Goal: Share content

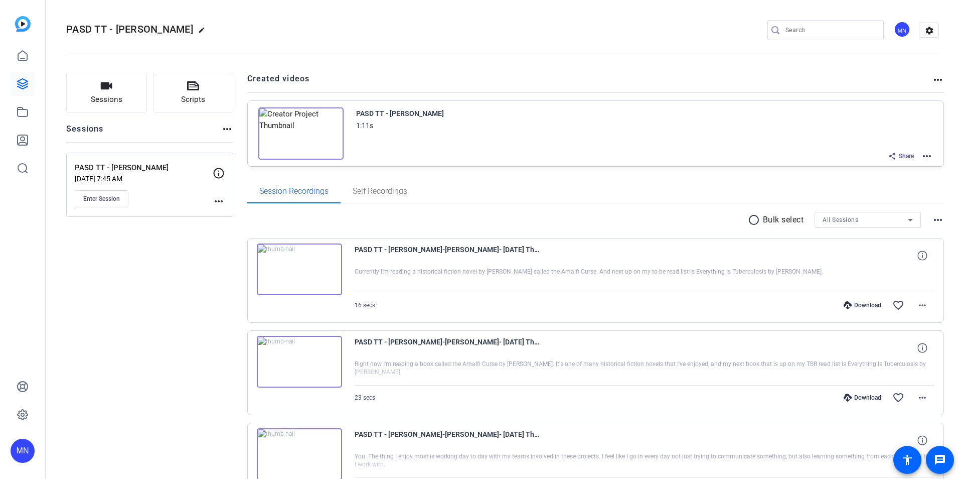
click at [924, 157] on mat-icon "more_horiz" at bounding box center [927, 156] width 12 height 12
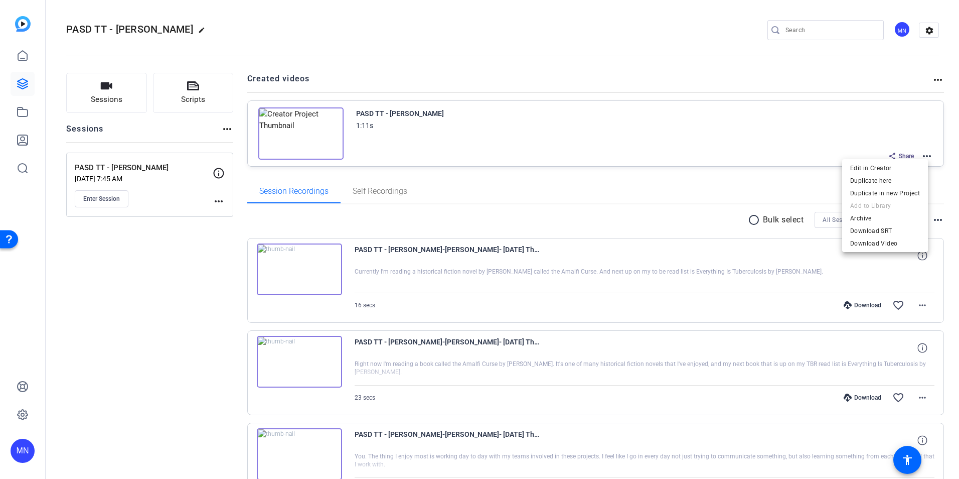
click at [931, 79] on div at bounding box center [479, 239] width 959 height 479
click at [933, 79] on mat-icon "more_horiz" at bounding box center [938, 80] width 12 height 12
click at [899, 159] on div at bounding box center [479, 239] width 959 height 479
click at [899, 157] on span "Share" at bounding box center [906, 156] width 15 height 8
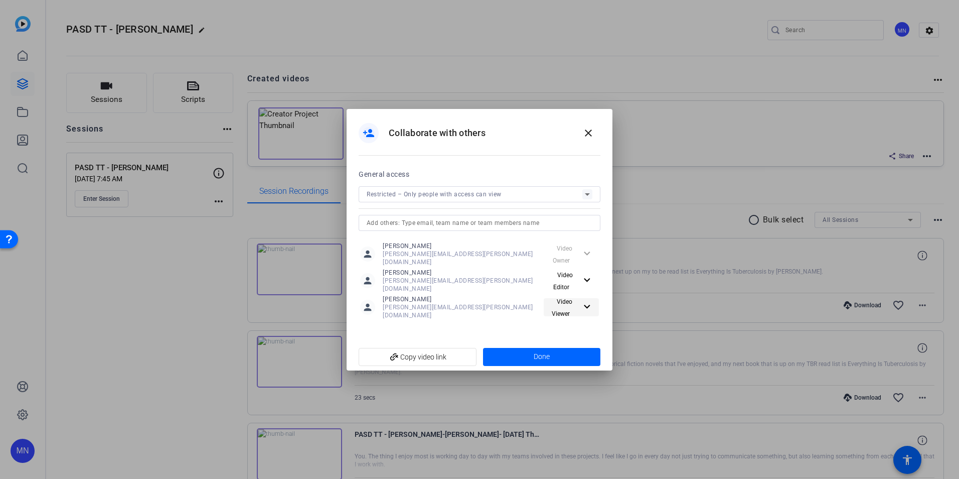
click at [585, 302] on mat-icon "expand_more" at bounding box center [586, 307] width 10 height 13
click at [580, 323] on span "Video Editor" at bounding box center [575, 321] width 36 height 7
click at [500, 348] on span at bounding box center [542, 357] width 118 height 24
